Goal: Task Accomplishment & Management: Manage account settings

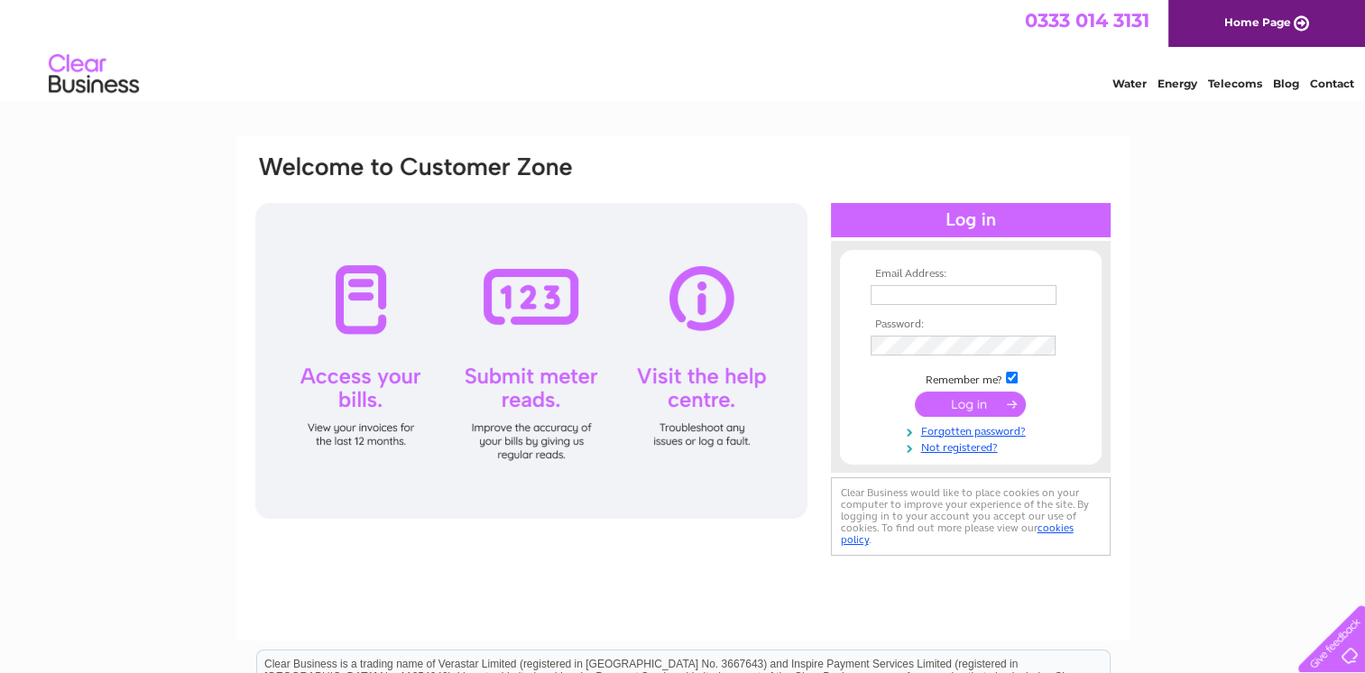
type input "info@waterfrontstainless.com"
drag, startPoint x: 969, startPoint y: 399, endPoint x: 985, endPoint y: 421, distance: 27.8
click at [968, 399] on input "submit" at bounding box center [970, 403] width 111 height 25
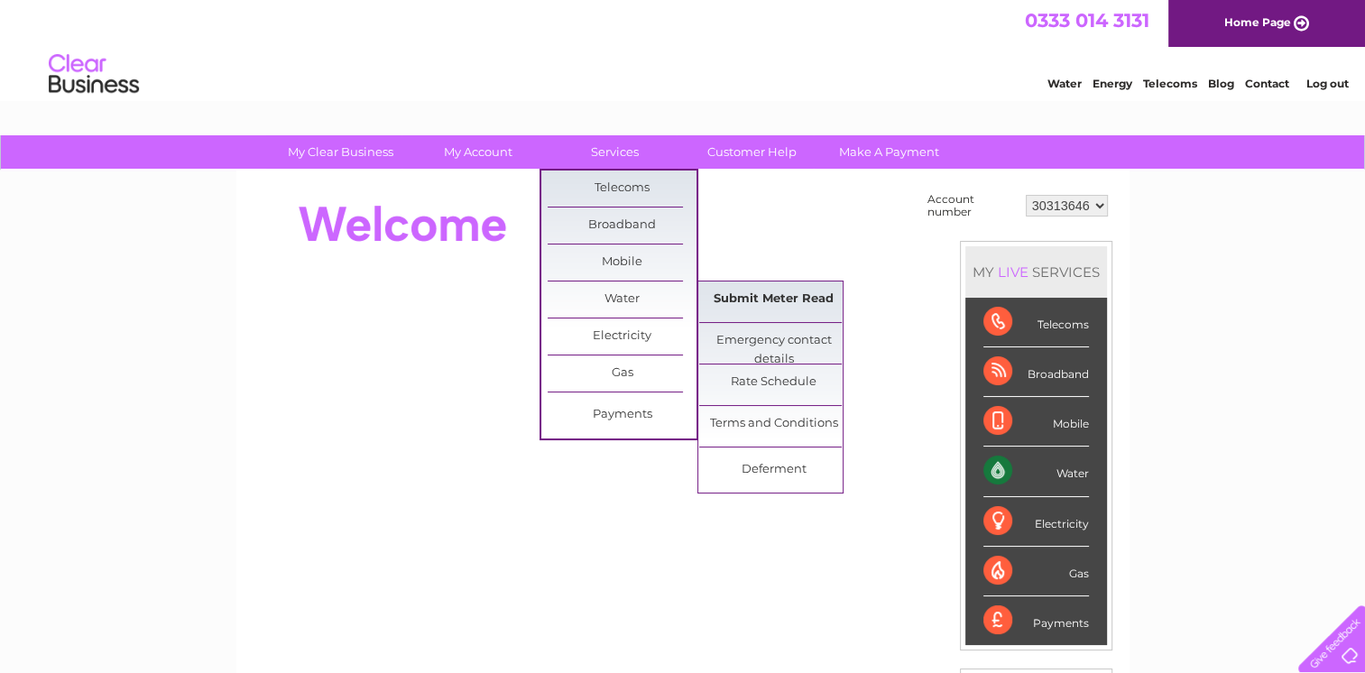
click at [747, 299] on link "Submit Meter Read" at bounding box center [773, 299] width 149 height 36
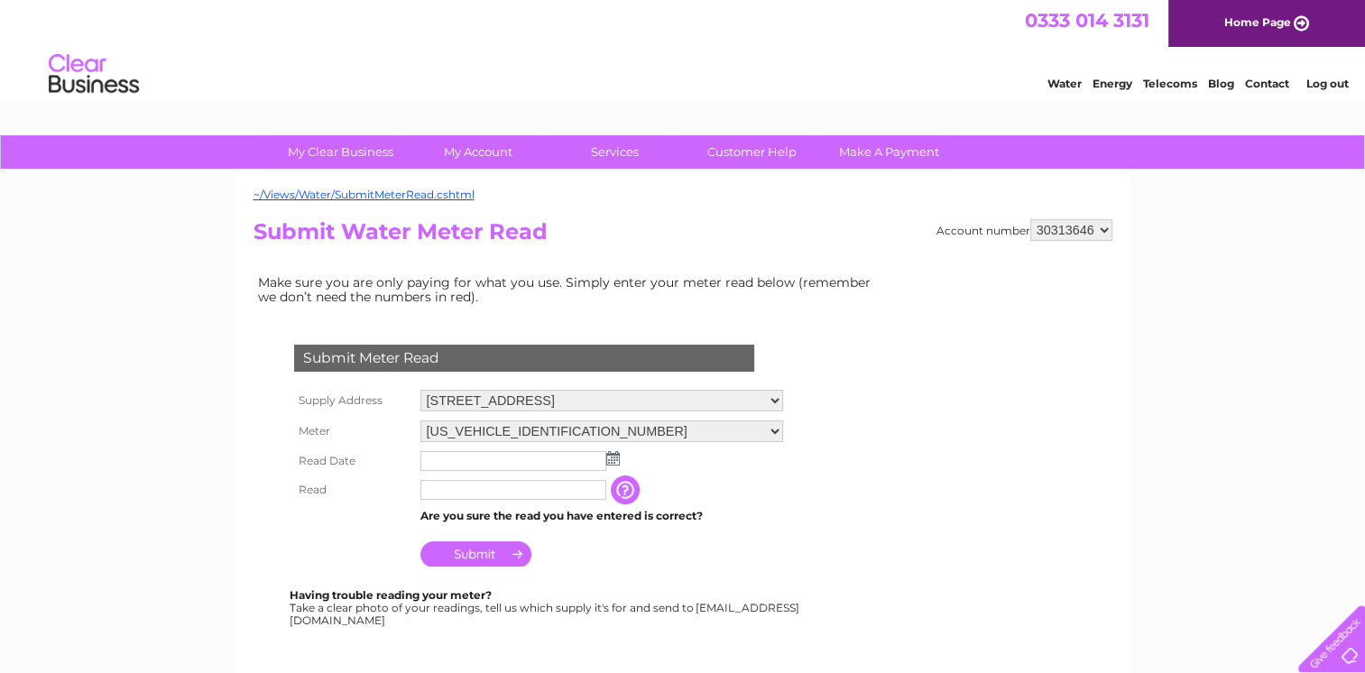
click at [609, 456] on img at bounding box center [613, 458] width 14 height 14
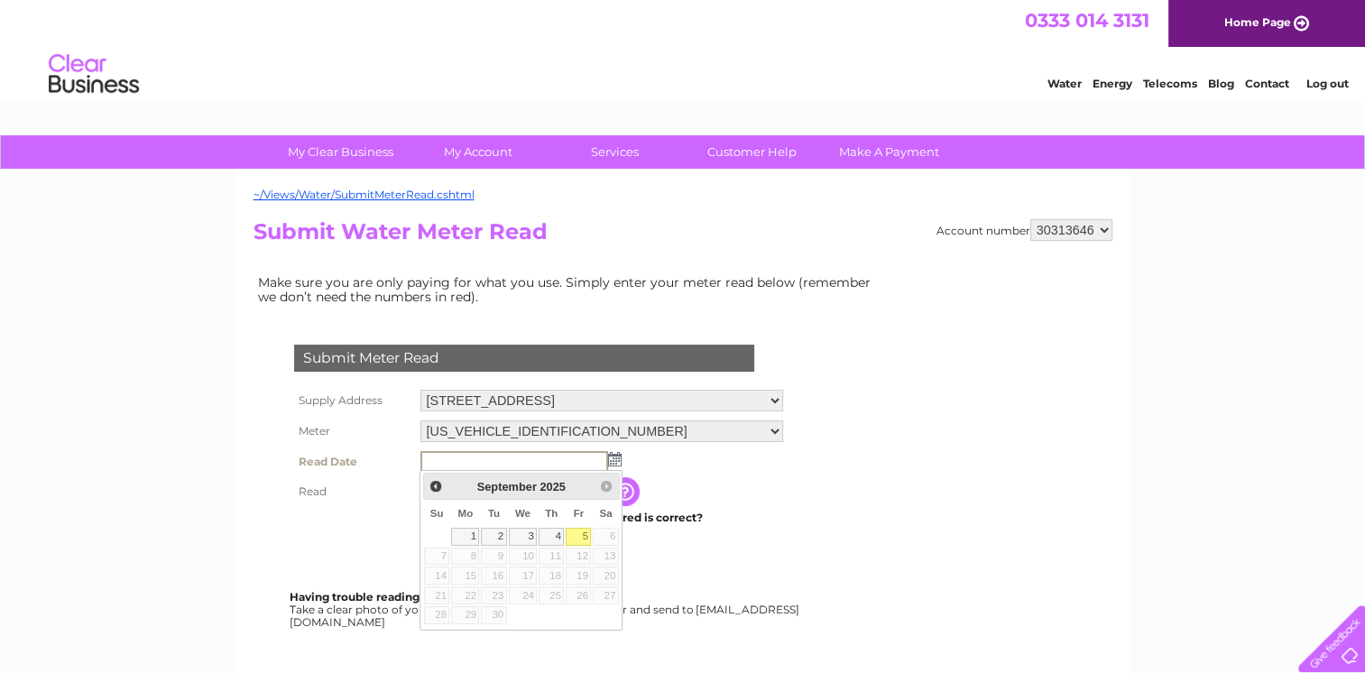
click at [574, 538] on link "5" at bounding box center [578, 537] width 25 height 18
type input "2025/09/05"
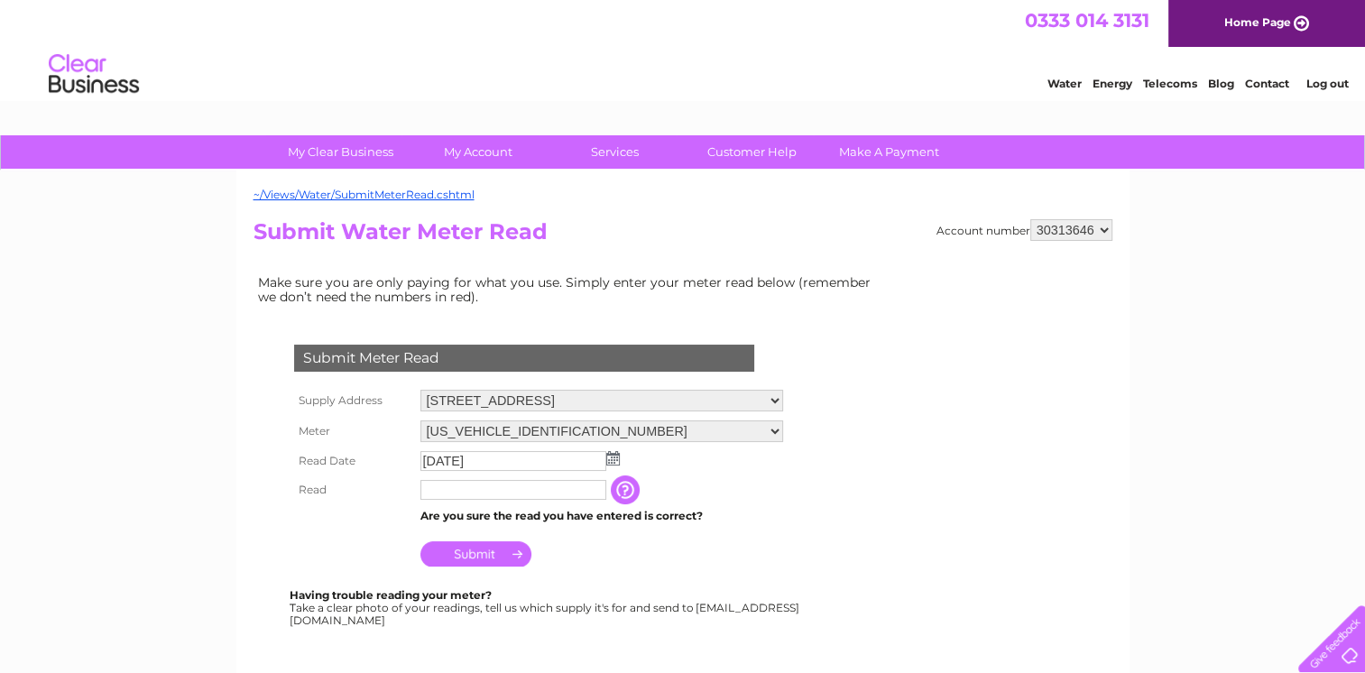
click at [621, 492] on input "button" at bounding box center [627, 489] width 32 height 29
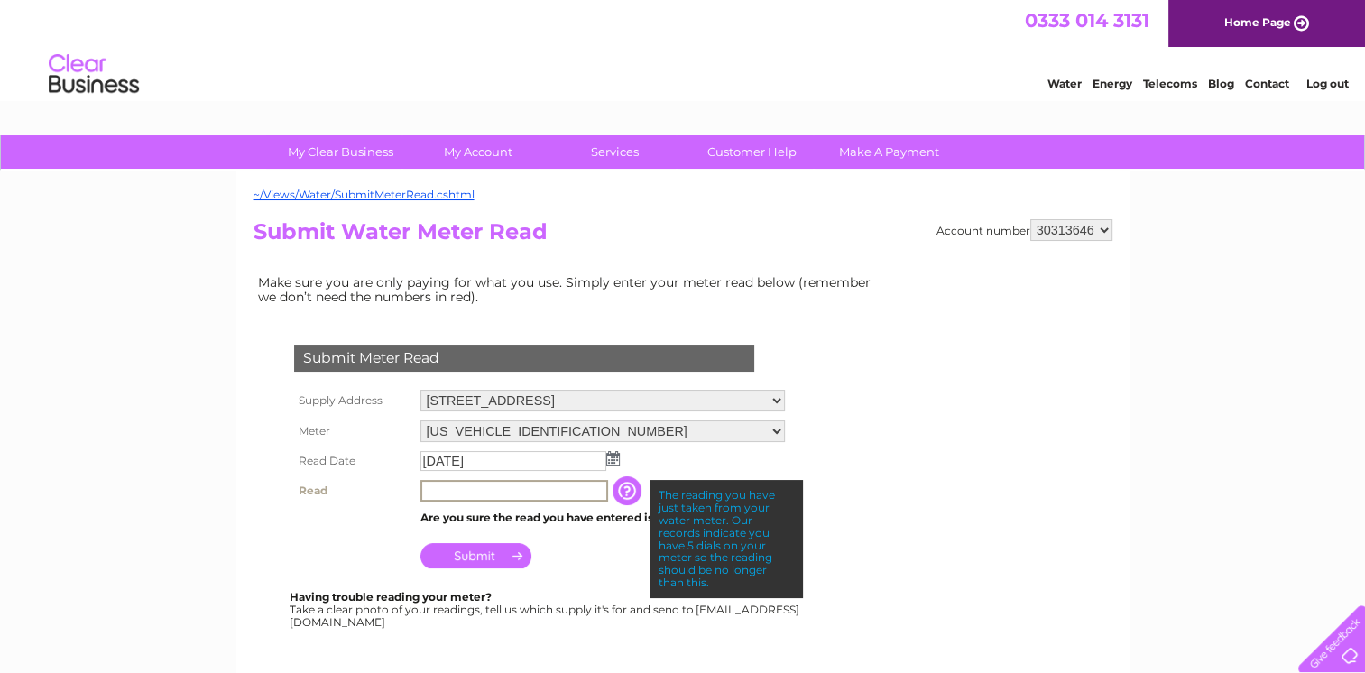
click at [465, 492] on input "text" at bounding box center [514, 491] width 188 height 22
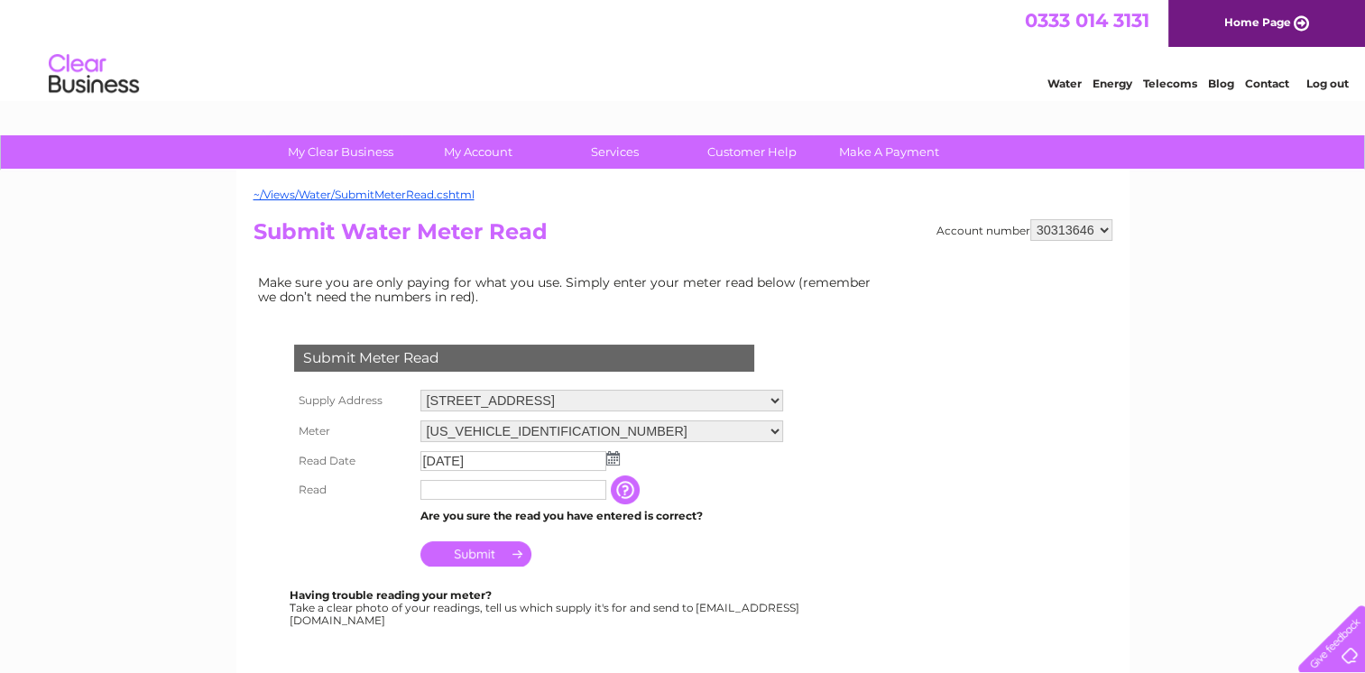
click at [627, 492] on input "button" at bounding box center [627, 489] width 32 height 29
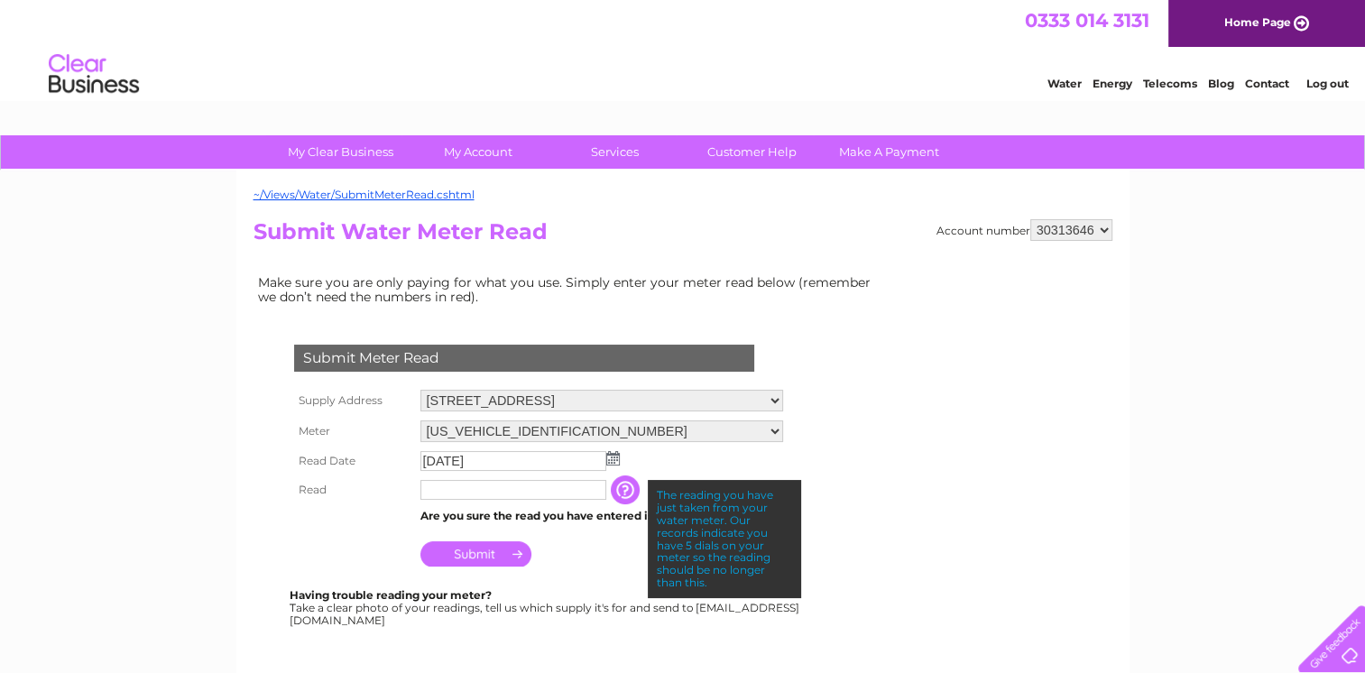
click at [751, 645] on div at bounding box center [527, 663] width 548 height 36
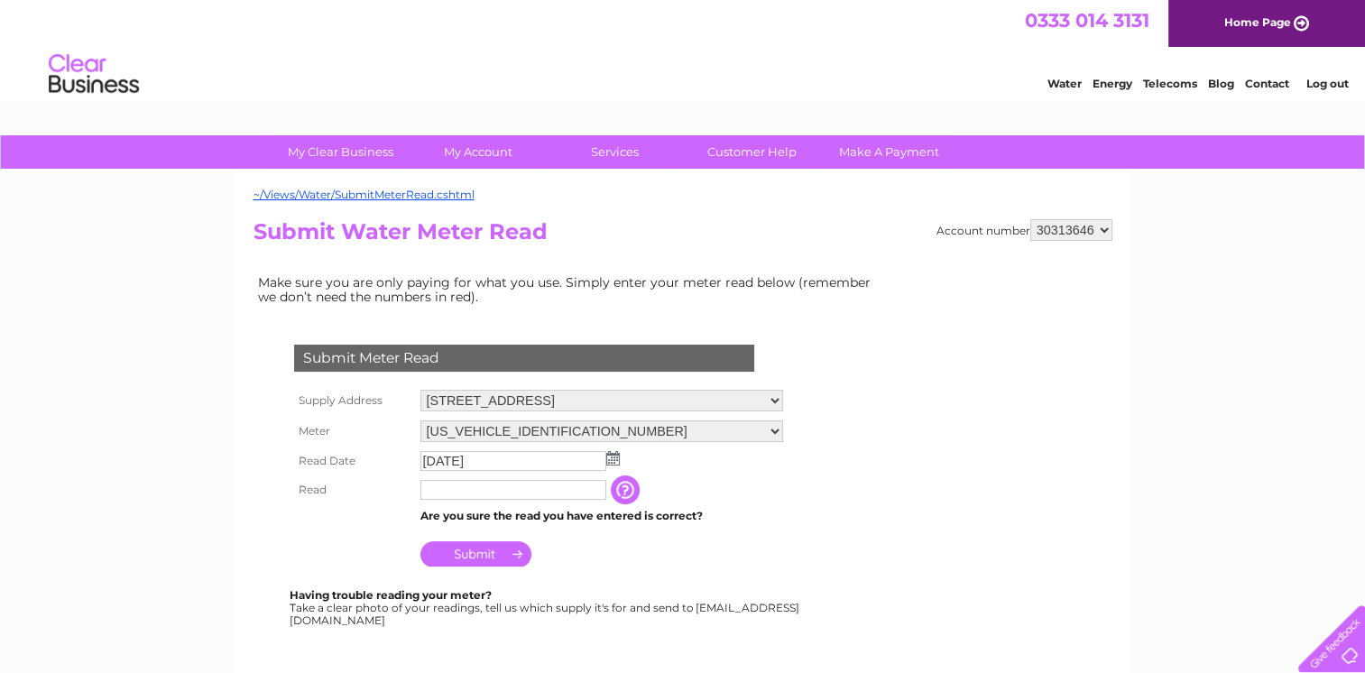
click at [510, 494] on input "text" at bounding box center [513, 490] width 186 height 20
type input "92"
click at [488, 554] on input "Submit" at bounding box center [475, 555] width 111 height 25
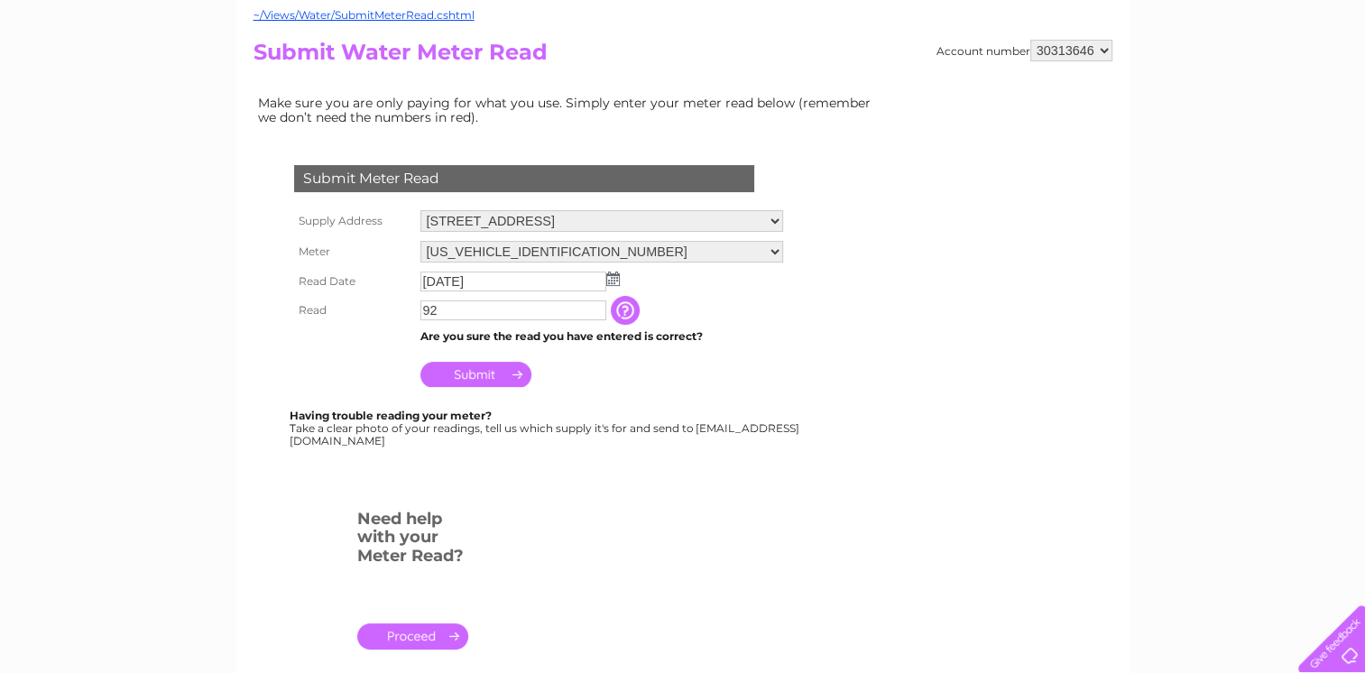
scroll to position [180, 0]
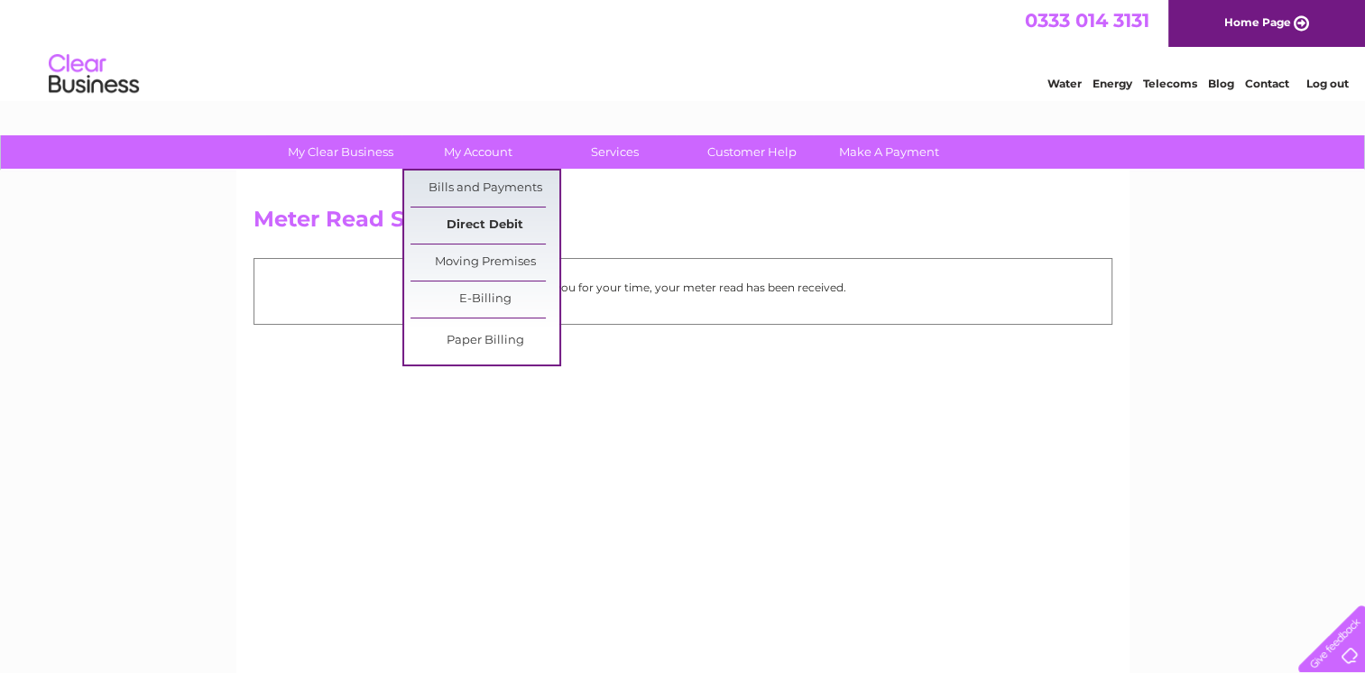
click at [470, 221] on link "Direct Debit" at bounding box center [484, 225] width 149 height 36
click at [476, 223] on link "Direct Debit" at bounding box center [484, 225] width 149 height 36
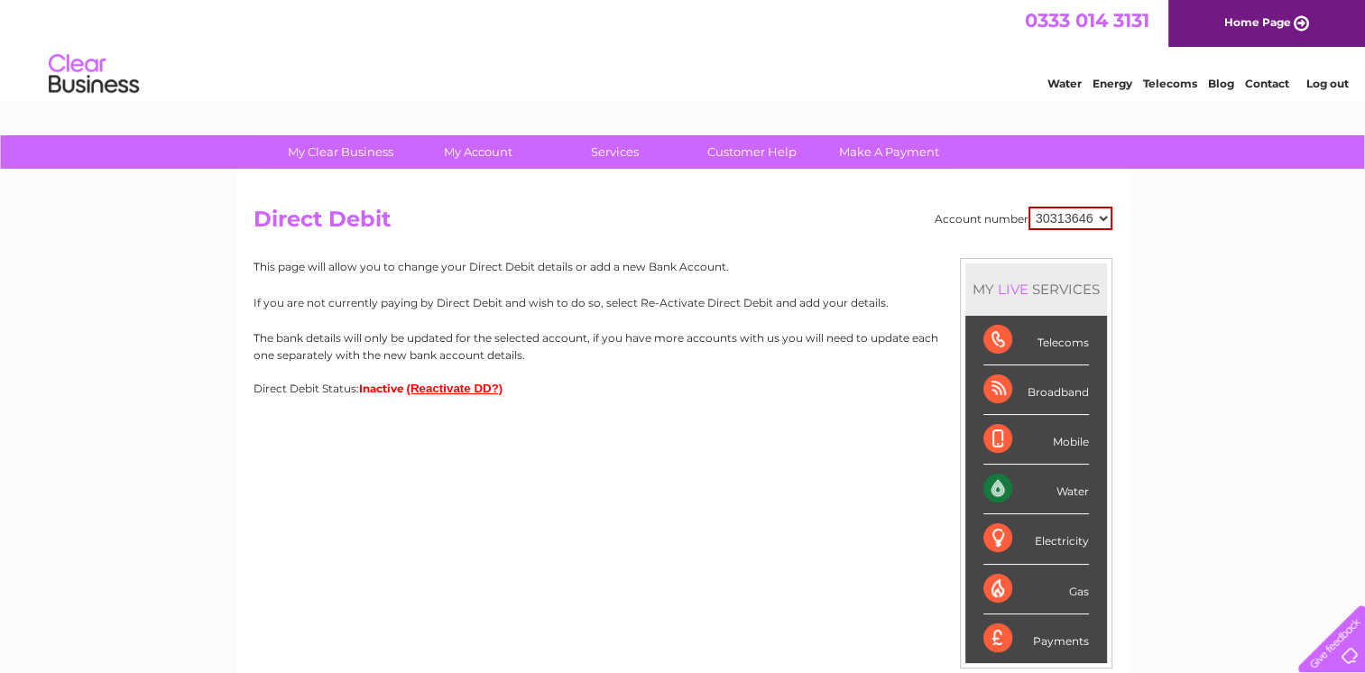
click at [456, 386] on button "(Reactivate DD?)" at bounding box center [455, 389] width 97 height 14
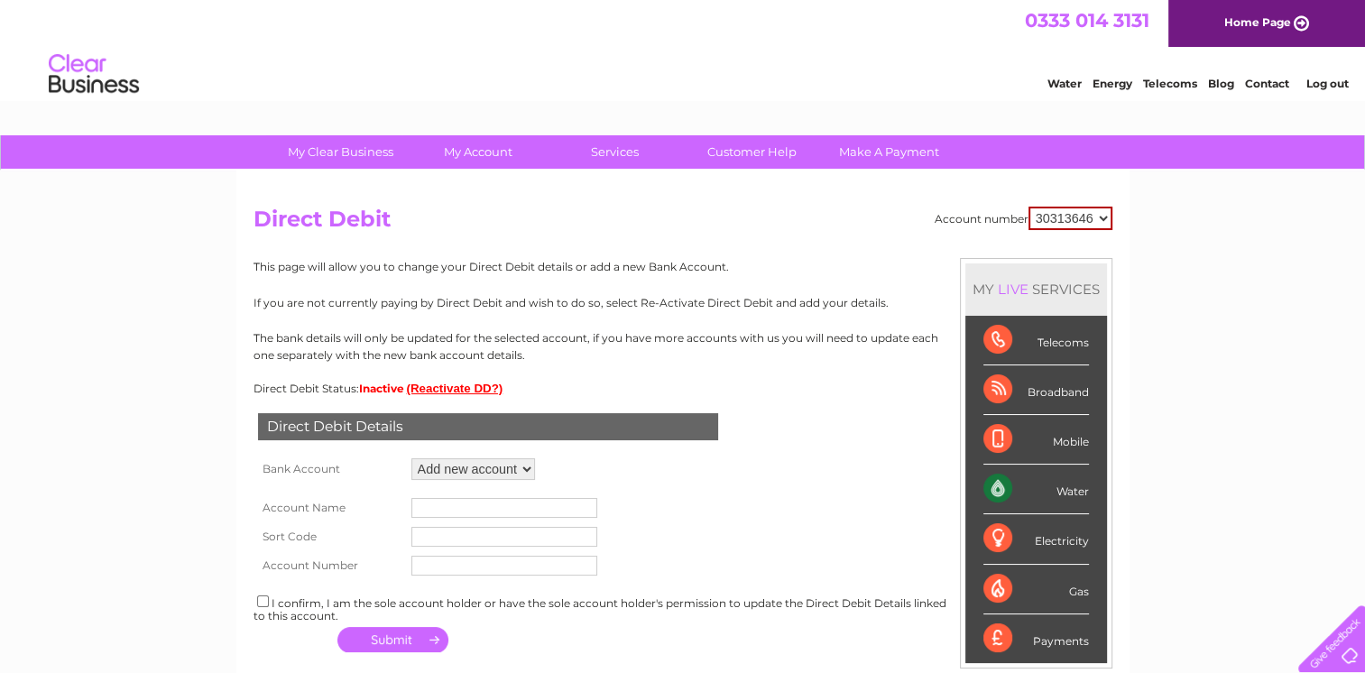
drag, startPoint x: 521, startPoint y: 469, endPoint x: 505, endPoint y: 461, distance: 18.2
click at [506, 462] on select "Add new account" at bounding box center [473, 469] width 124 height 22
click at [498, 475] on select "Add new account" at bounding box center [473, 469] width 124 height 22
click at [461, 506] on input "text" at bounding box center [504, 508] width 186 height 20
type input "Waterfront (Stainless Steel) Ltd"
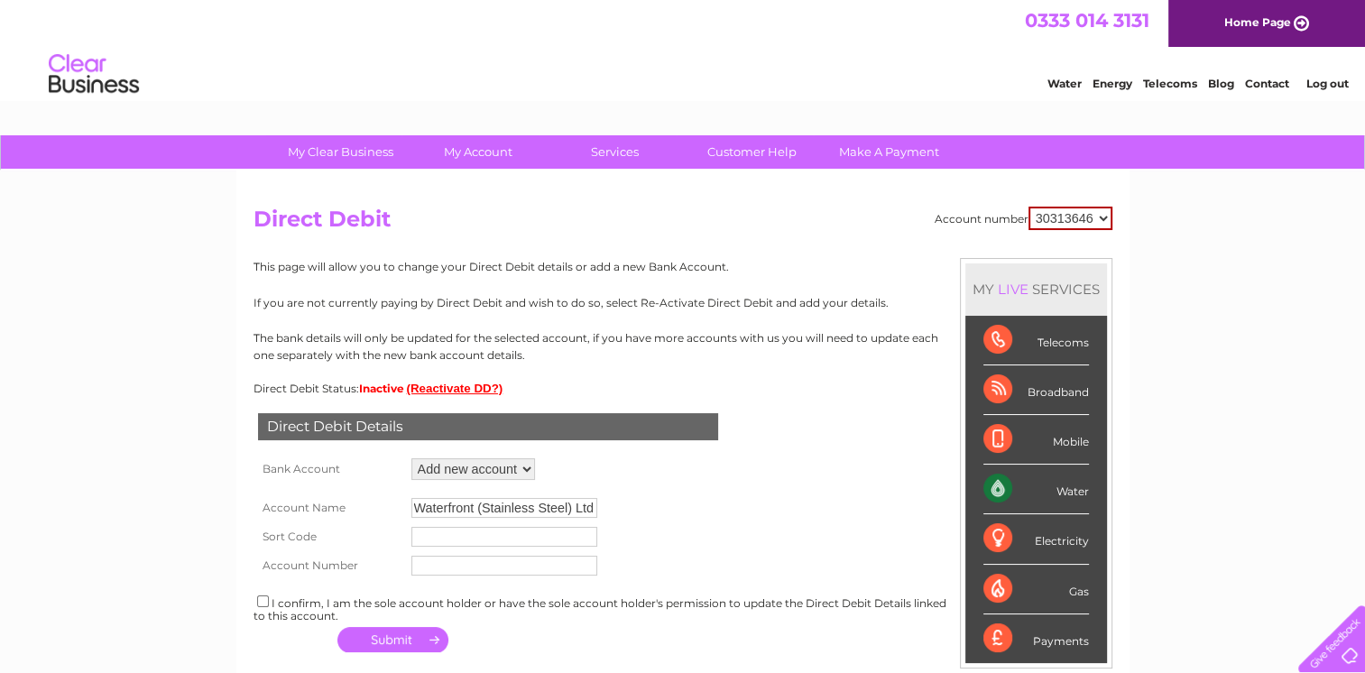
click at [469, 536] on input "text" at bounding box center [504, 537] width 186 height 20
type input "60-83-71"
click at [442, 571] on input "text" at bounding box center [504, 566] width 186 height 20
type input "37899424"
click at [264, 609] on div "I confirm, I am the sole account holder or have the sole account holder's permi…" at bounding box center [682, 608] width 859 height 30
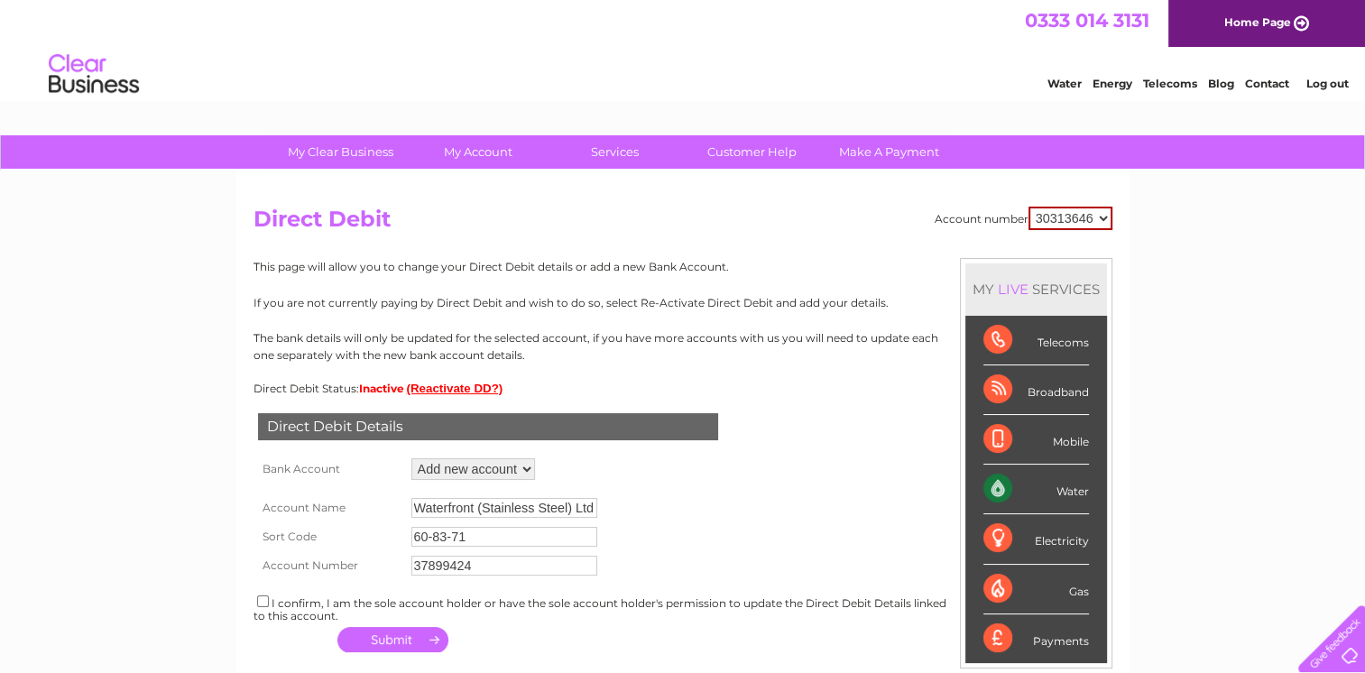
click at [267, 604] on input "checkbox" at bounding box center [263, 601] width 12 height 12
checkbox input "true"
click at [389, 640] on button "button" at bounding box center [392, 639] width 111 height 25
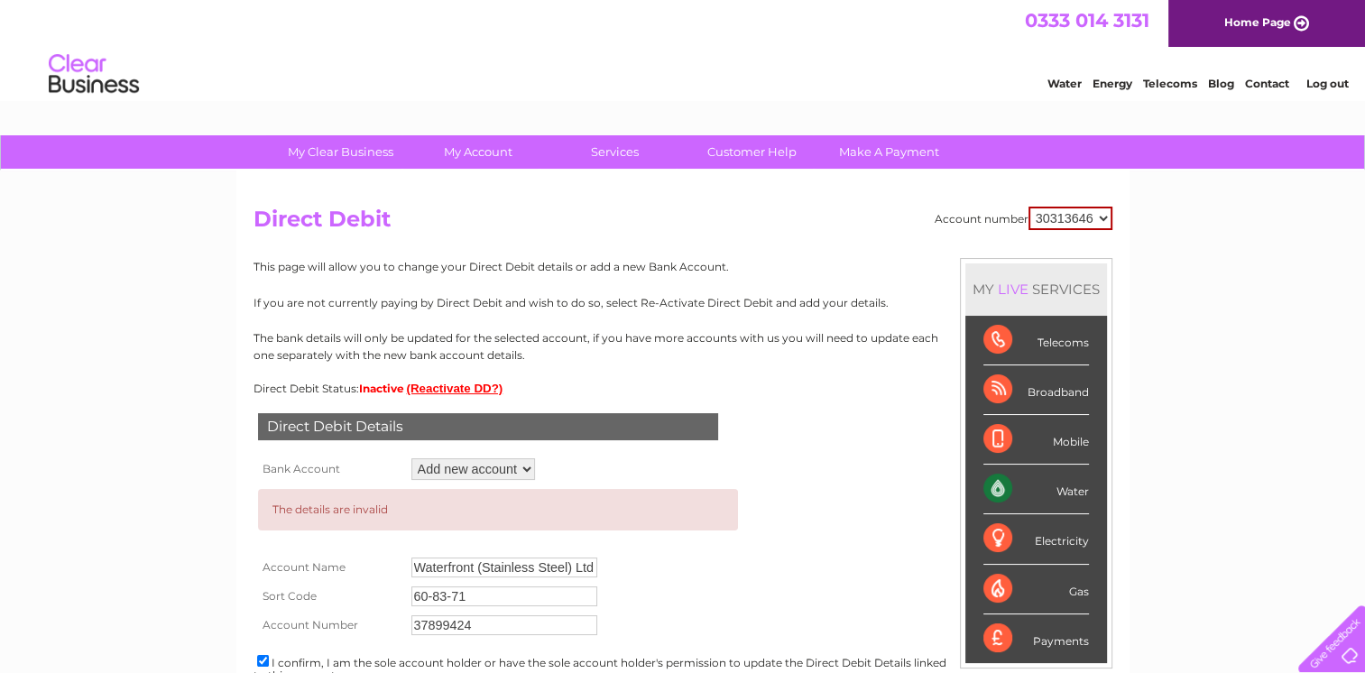
click at [1327, 83] on link "Log out" at bounding box center [1326, 84] width 42 height 14
